Goal: Answer question/provide support

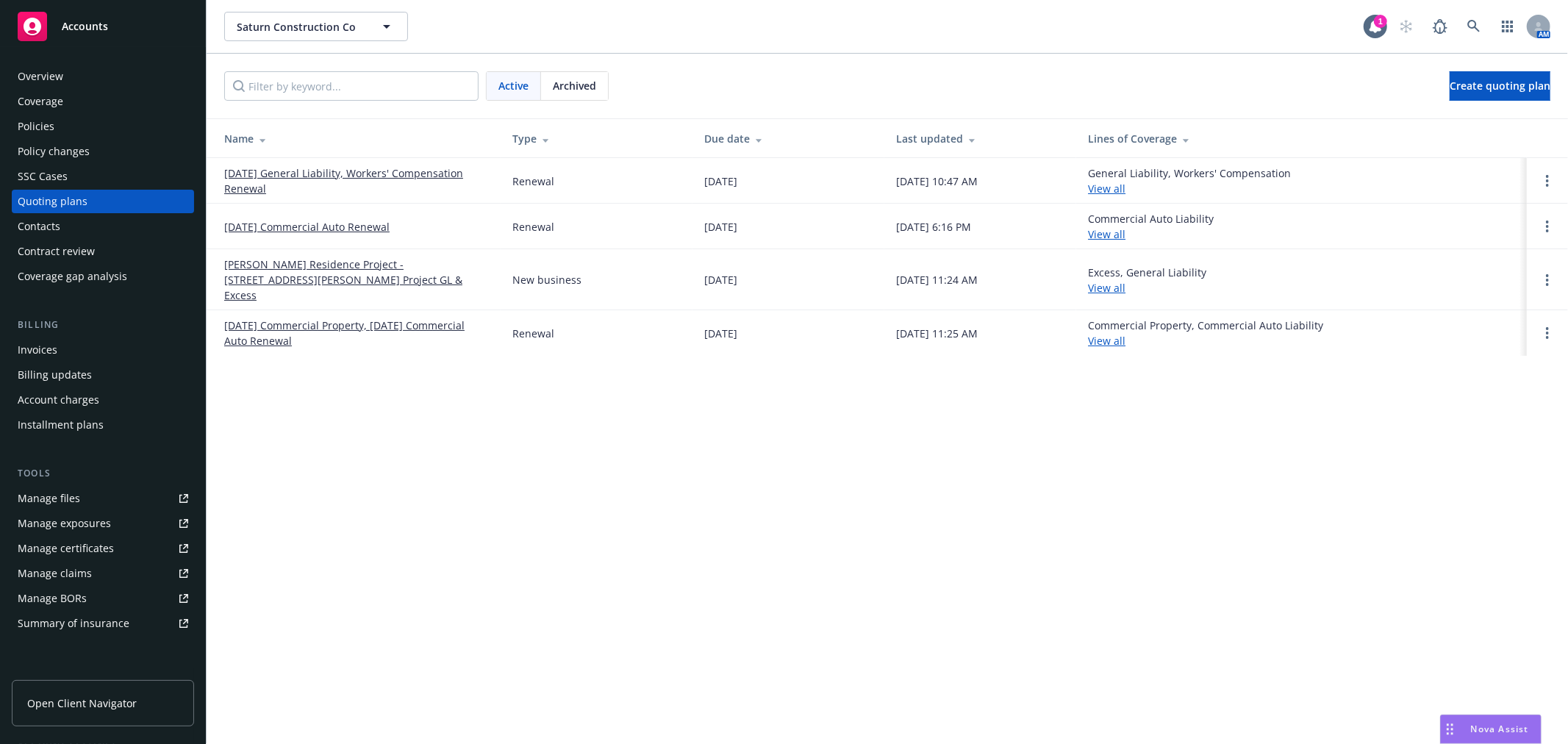
click at [105, 69] on div "Overview" at bounding box center [102, 76] width 171 height 23
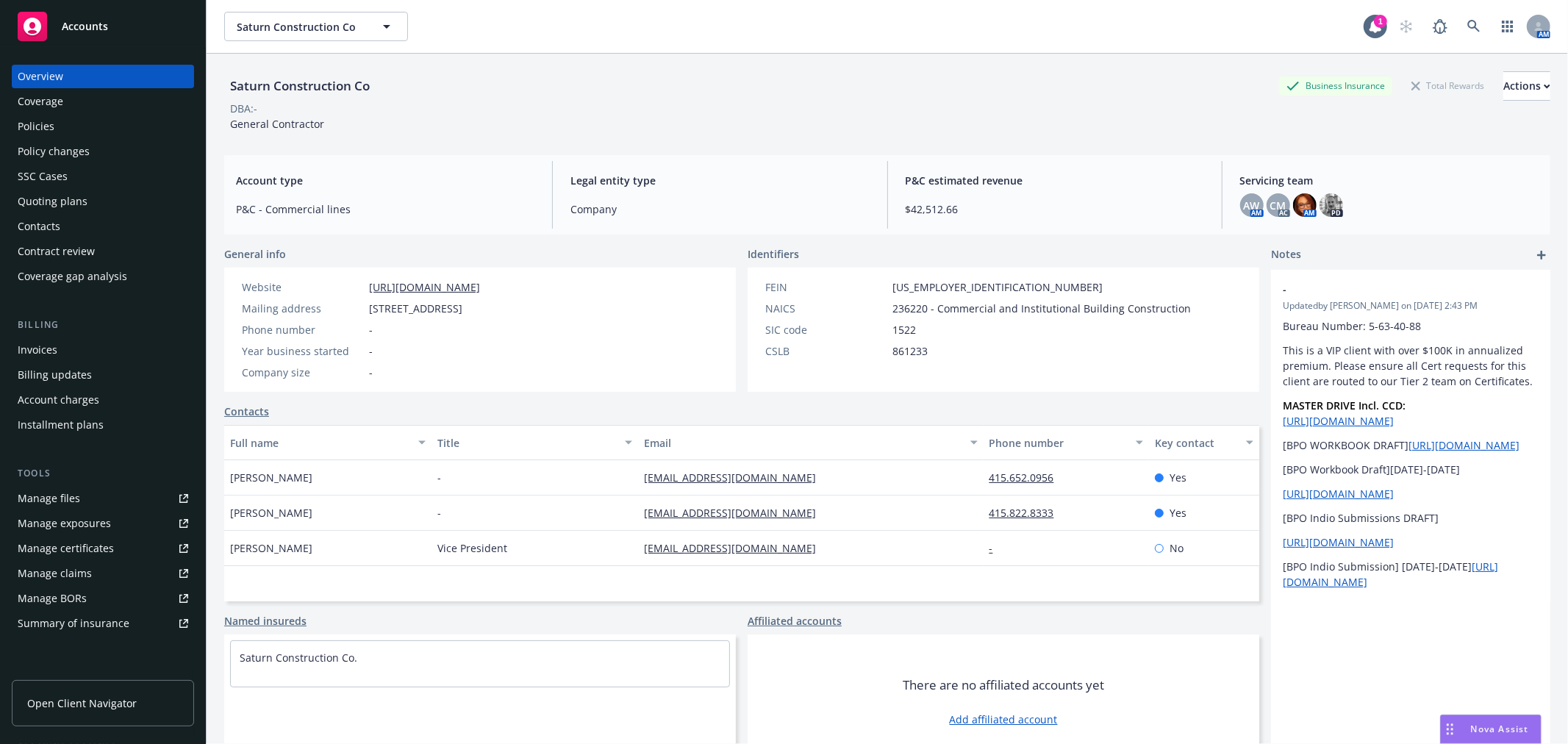
click at [1490, 724] on span "Nova Assist" at bounding box center [1500, 729] width 58 height 13
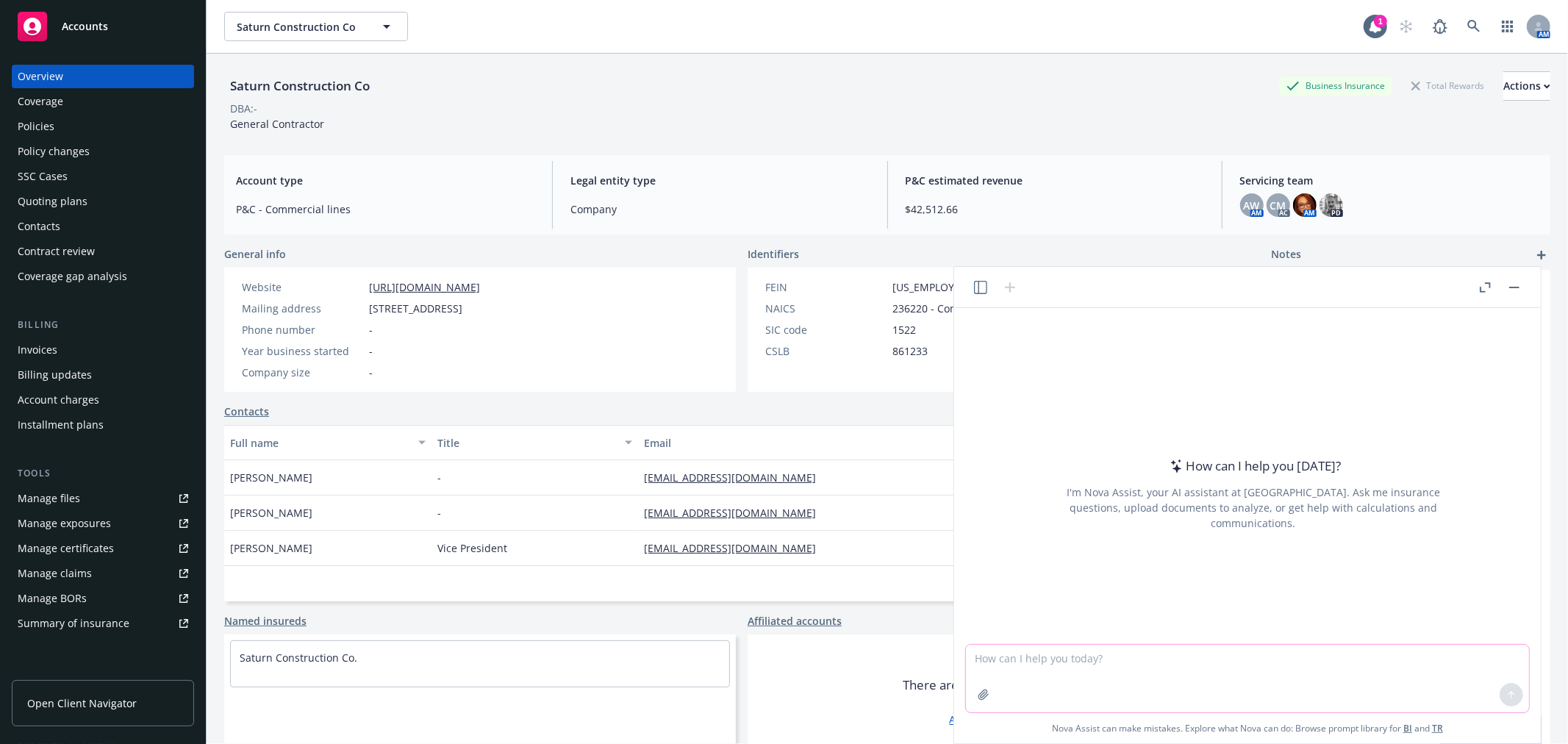
click at [1070, 663] on textarea at bounding box center [1247, 679] width 563 height 68
click at [1111, 657] on textarea "I am having Underwriters copete for quotes... If I am correct, we cannot send t…" at bounding box center [1247, 679] width 563 height 68
type textarea "I am having Underwriters compete for quotes... If I am correct, we cannot send …"
click at [1257, 675] on textarea "I am having Underwriters compete for quotes... If I am correct, we cannot send …" at bounding box center [1247, 679] width 563 height 68
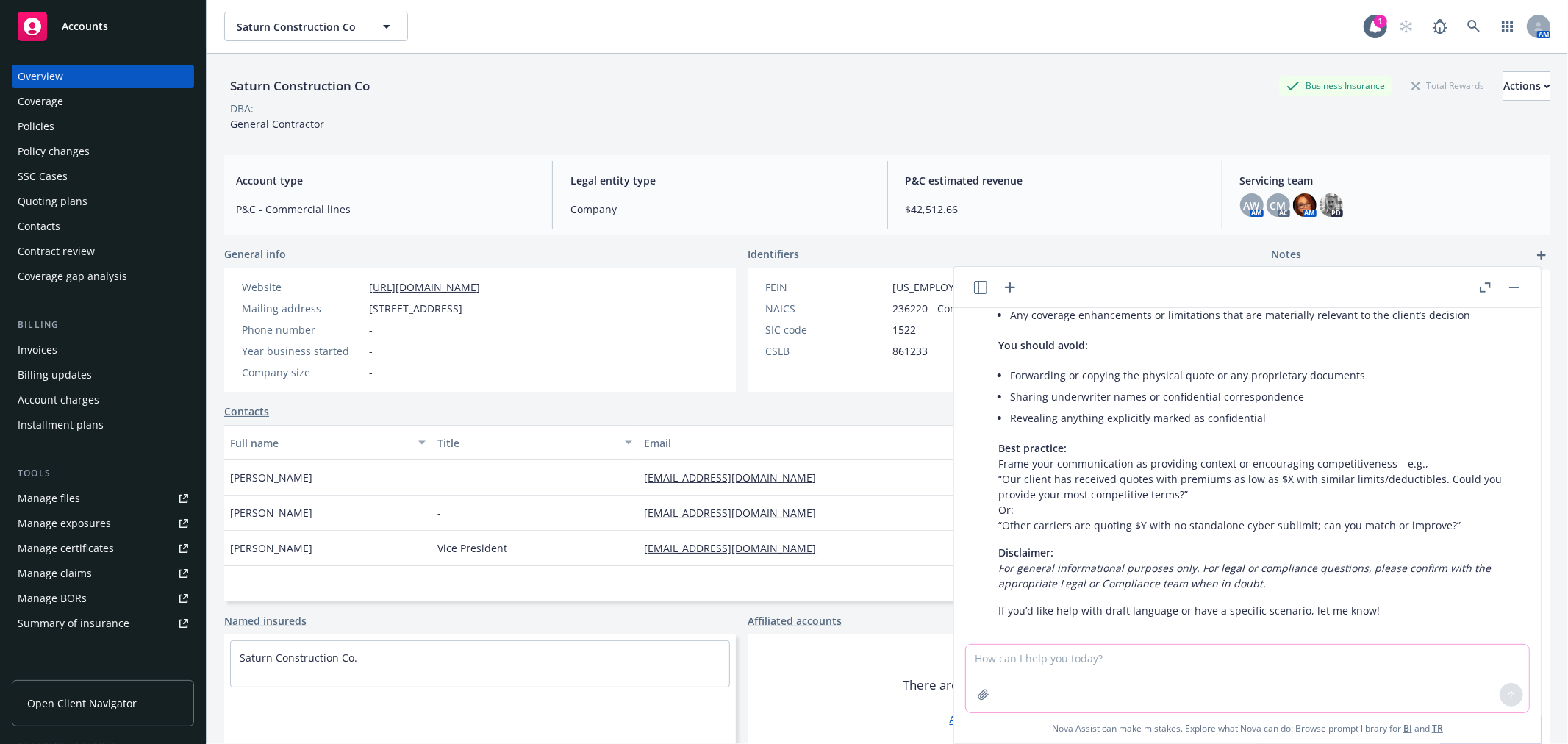
scroll to position [240, 0]
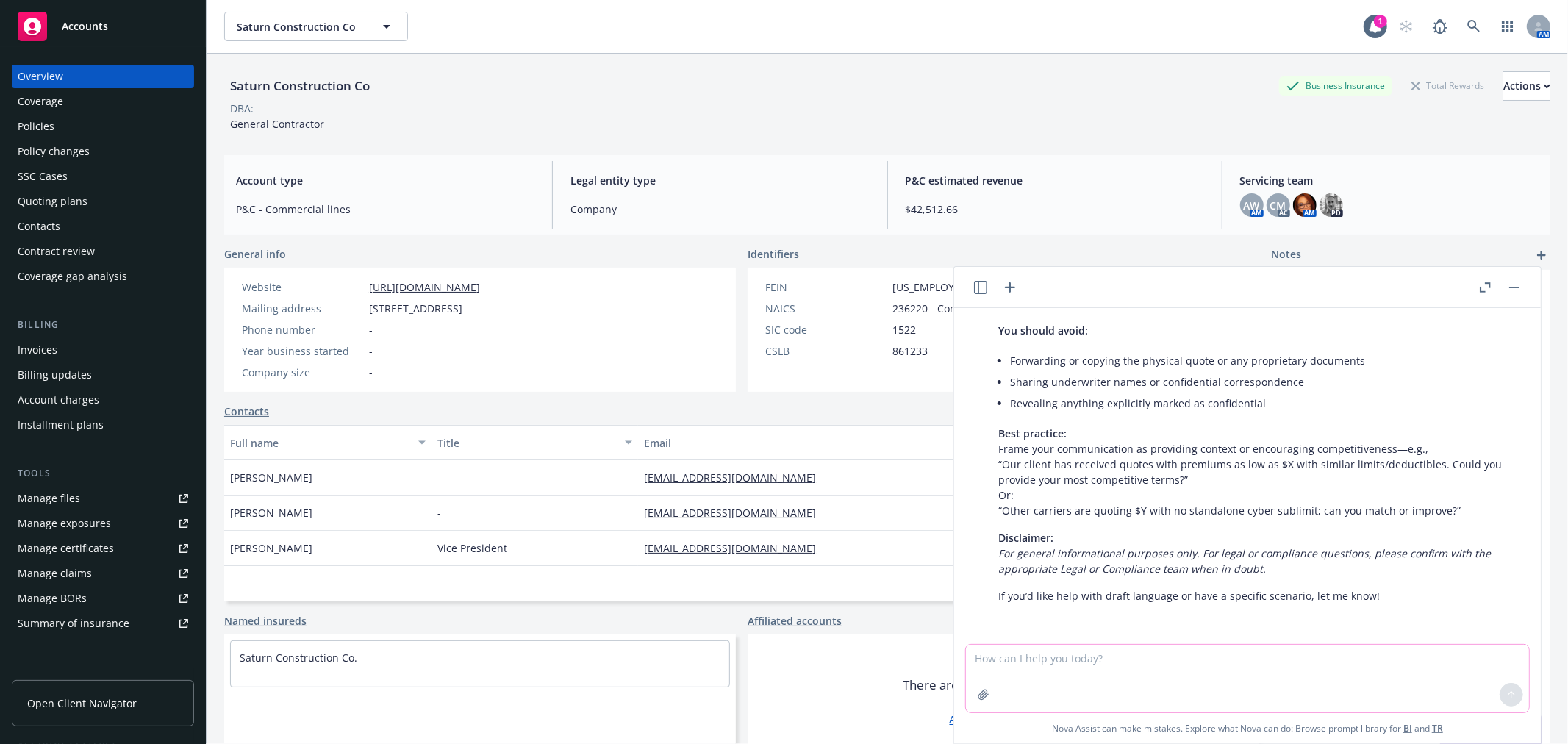
click at [1171, 673] on textarea at bounding box center [1247, 679] width 563 height 68
click at [1509, 657] on textarea "This is the question received from my Underwriter and the quote she is asking a…" at bounding box center [1247, 679] width 563 height 68
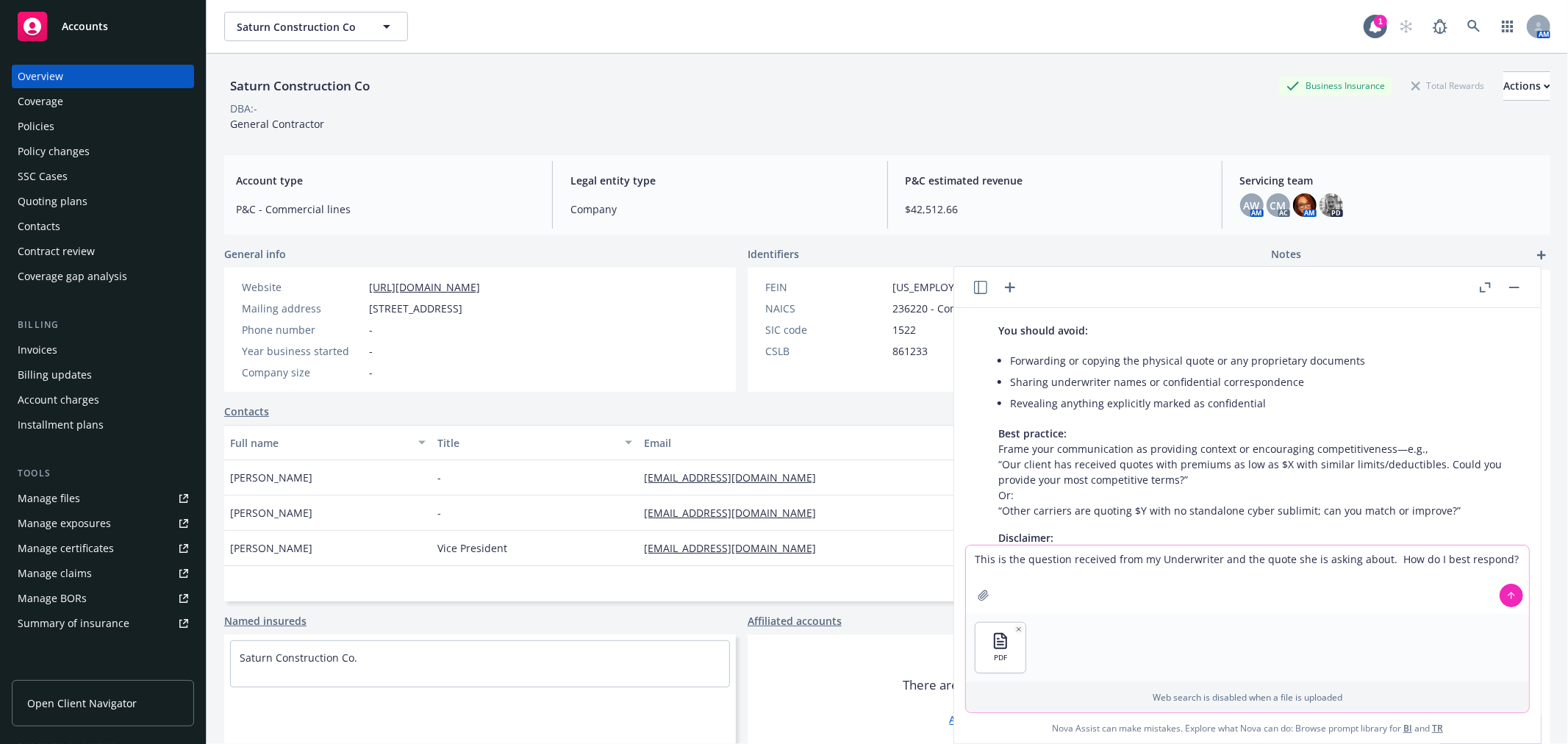
click at [1503, 559] on textarea "This is the question received from my Underwriter and the quote she is asking a…" at bounding box center [1247, 579] width 563 height 68
paste textarea "Thanks for getting me that info back. Is the $177k EAP or all-in?"
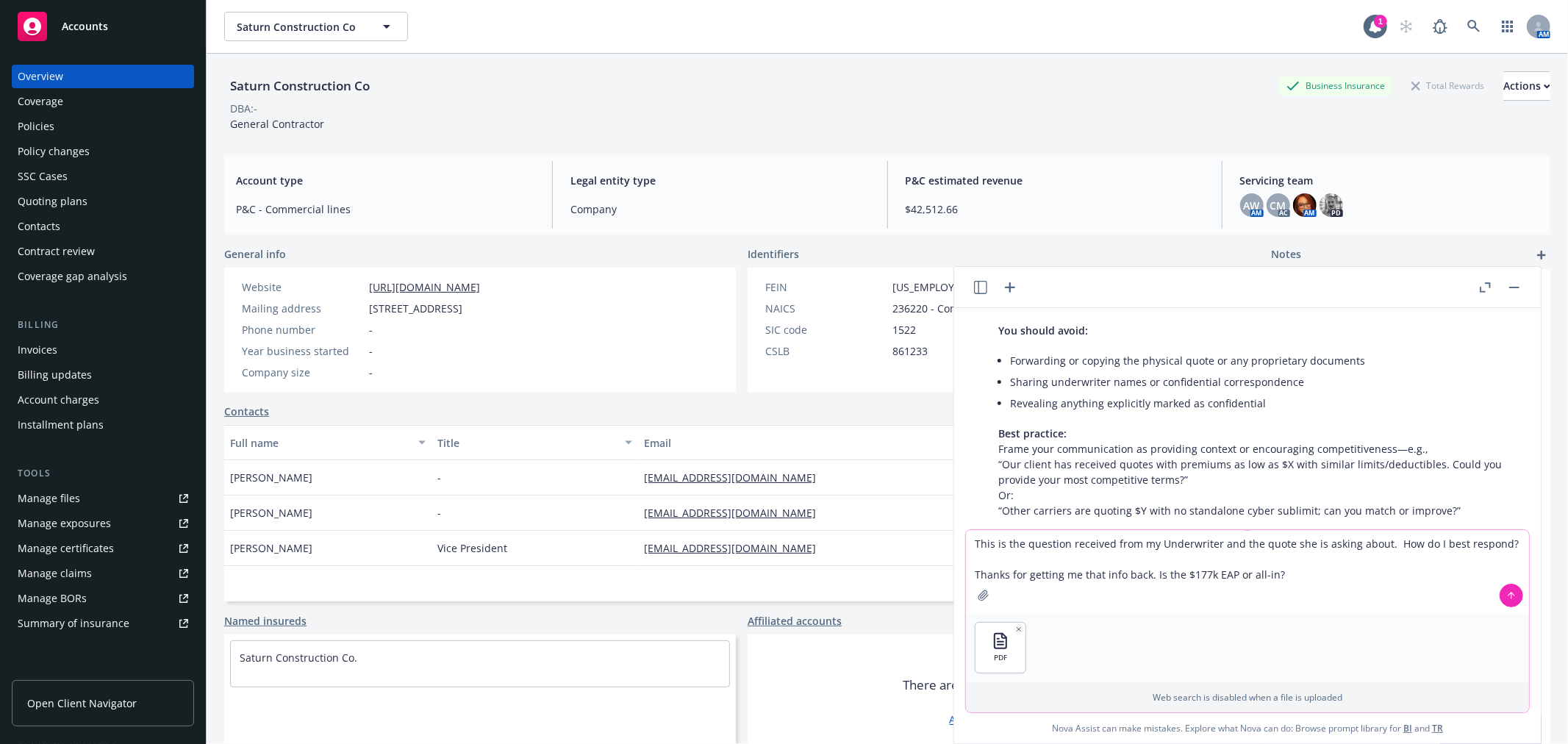
click at [975, 572] on textarea "This is the question received from my Underwriter and the quote she is asking a…" at bounding box center [1247, 572] width 563 height 83
type textarea "This is the question received from my Underwriter and the quote she is asking a…"
click at [1509, 594] on icon at bounding box center [1511, 594] width 6 height 3
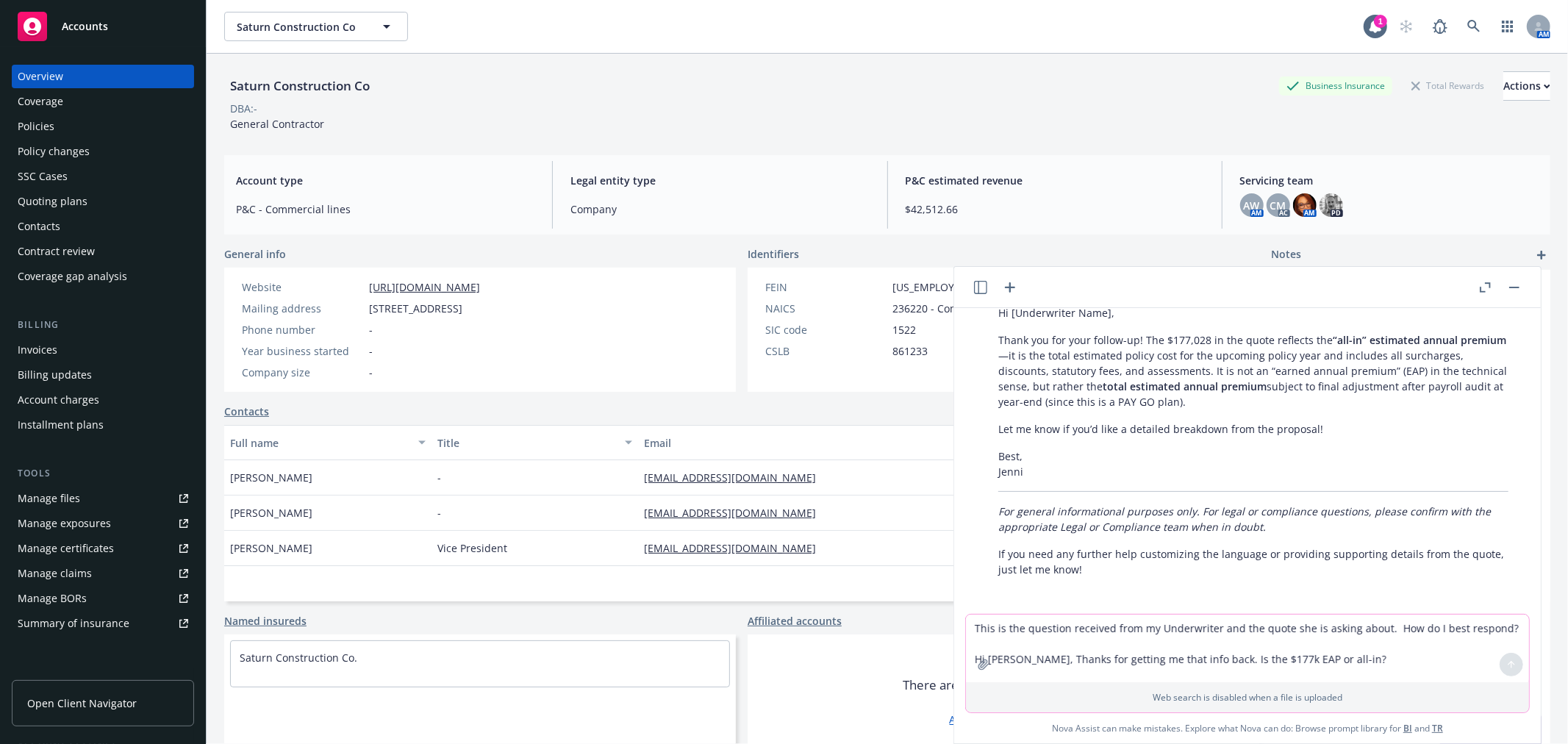
scroll to position [762, 0]
click at [1115, 647] on textarea "This is the question received from my Underwriter and the quote she is asking a…" at bounding box center [1247, 648] width 563 height 68
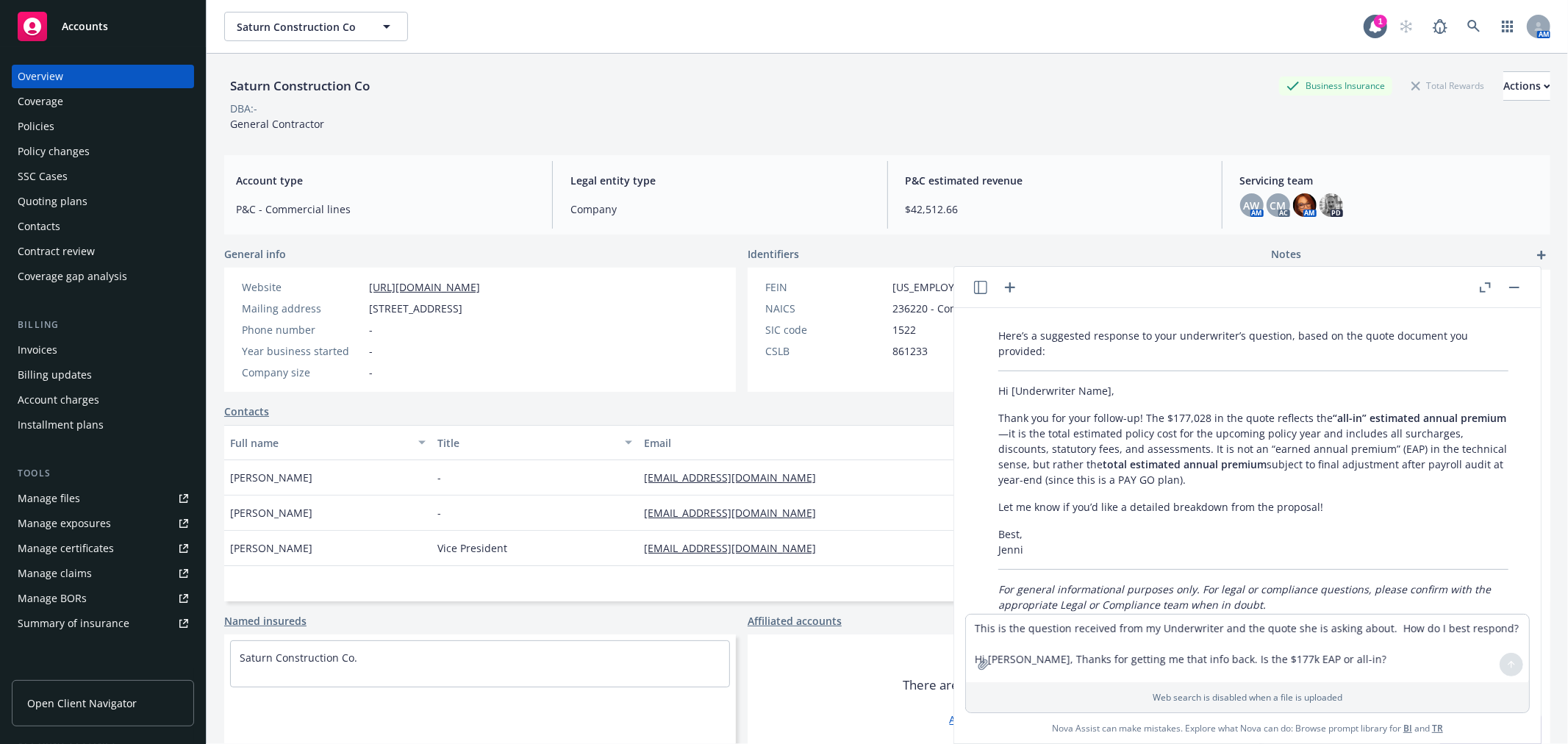
drag, startPoint x: 996, startPoint y: 414, endPoint x: 1233, endPoint y: 476, distance: 245.0
click at [1233, 476] on div "Here’s a suggested response to your underwriter’s question, based on the quote …" at bounding box center [1253, 491] width 539 height 339
copy p "Thank you for your follow-up! The $177,028 in the quote reflects the “all-in” e…"
click at [70, 123] on div "Policies" at bounding box center [102, 126] width 171 height 23
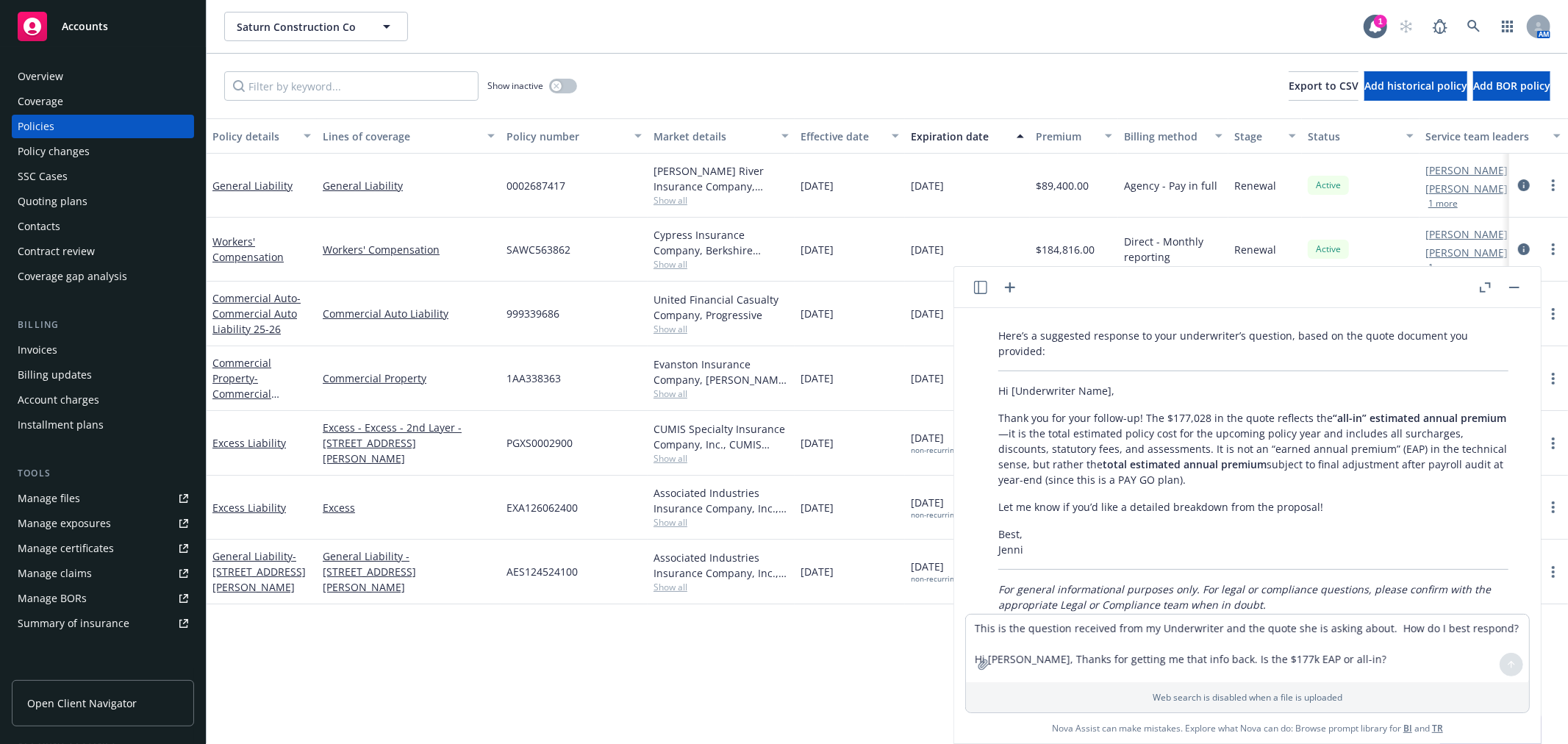
click at [1511, 282] on button "button" at bounding box center [1513, 287] width 17 height 17
